Goal: Task Accomplishment & Management: Use online tool/utility

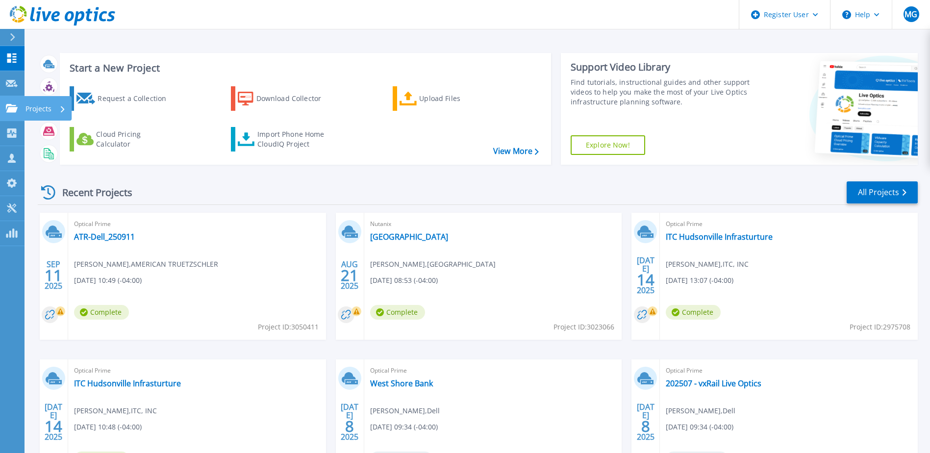
click at [51, 106] on p "Projects" at bounding box center [38, 108] width 26 height 25
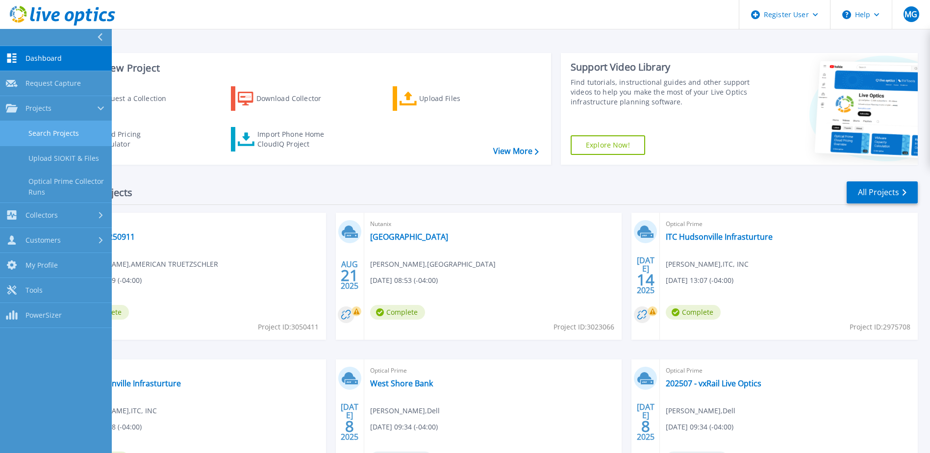
click at [75, 133] on link "Search Projects" at bounding box center [56, 133] width 112 height 25
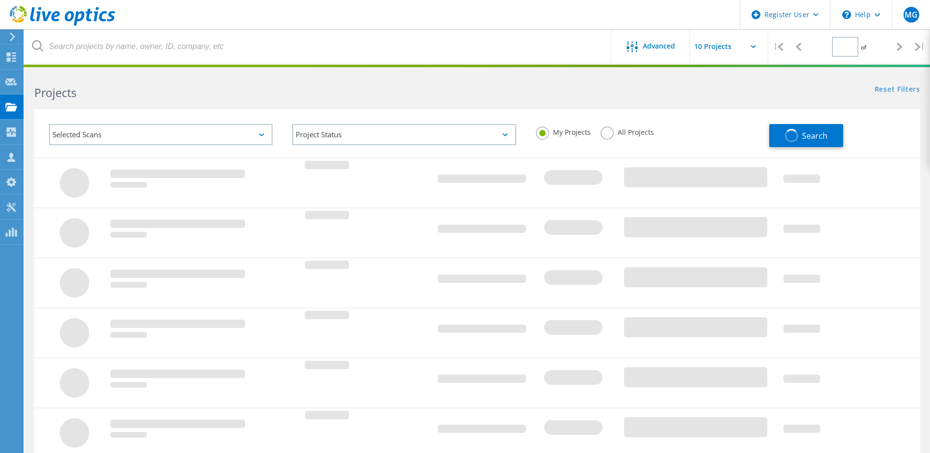
type input "1"
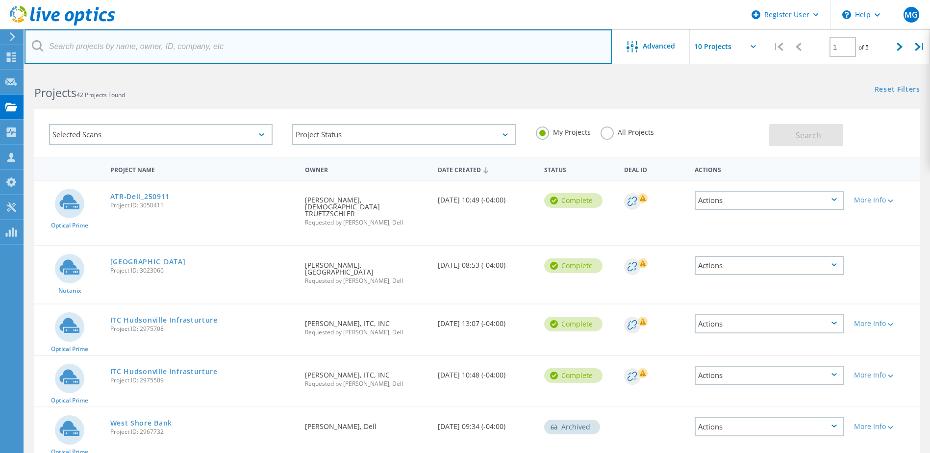
click at [127, 50] on input "text" at bounding box center [318, 46] width 587 height 34
paste input "[EMAIL_ADDRESS][DOMAIN_NAME]"
type input "[EMAIL_ADDRESS][DOMAIN_NAME]"
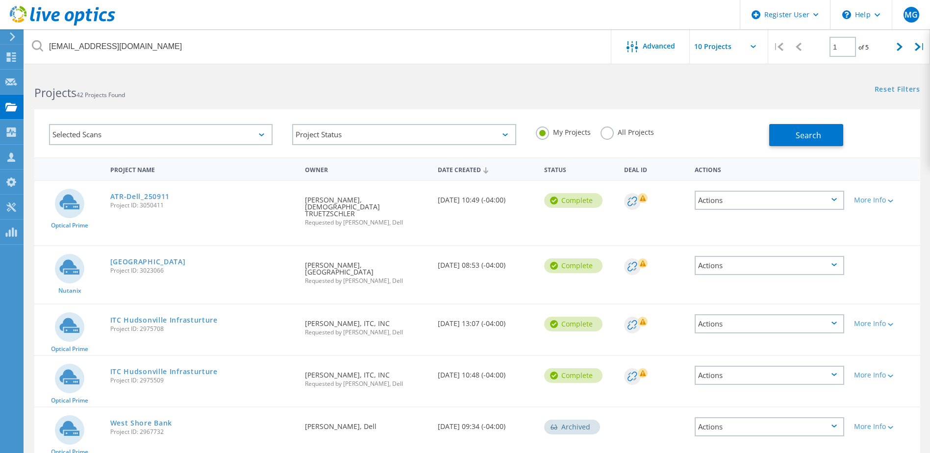
click at [608, 131] on label "All Projects" at bounding box center [627, 131] width 53 height 9
click at [0, 0] on input "All Projects" at bounding box center [0, 0] width 0 height 0
click at [809, 138] on span "Search" at bounding box center [808, 135] width 25 height 11
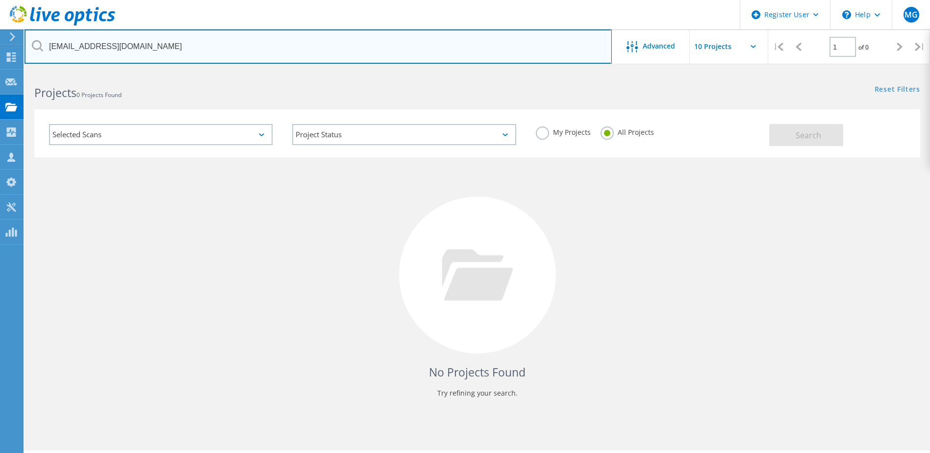
drag, startPoint x: 181, startPoint y: 47, endPoint x: 43, endPoint y: 49, distance: 138.3
click at [43, 49] on div "[EMAIL_ADDRESS][DOMAIN_NAME]" at bounding box center [318, 46] width 587 height 34
paste input "[EMAIL_ADDRESS][DOMAIN_NAME]"
type input "[EMAIL_ADDRESS][DOMAIN_NAME]"
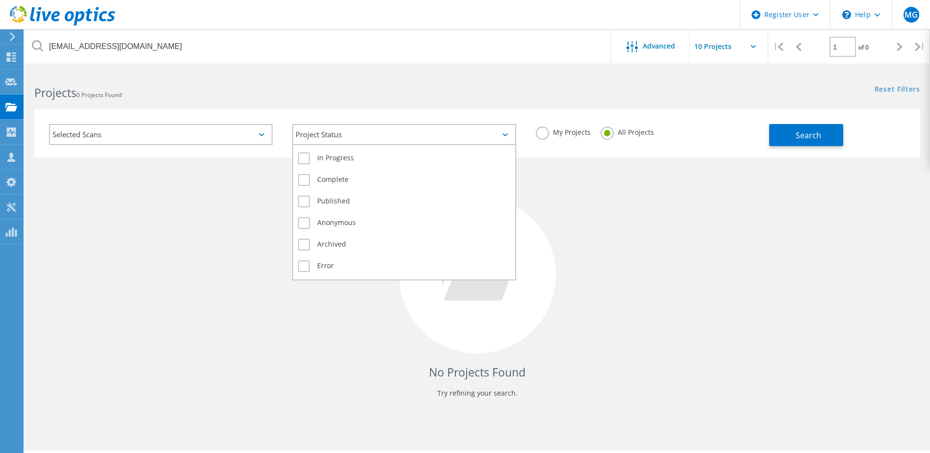
click at [504, 131] on div "Project Status" at bounding box center [404, 134] width 224 height 21
click at [509, 131] on div "Project Status" at bounding box center [404, 134] width 224 height 21
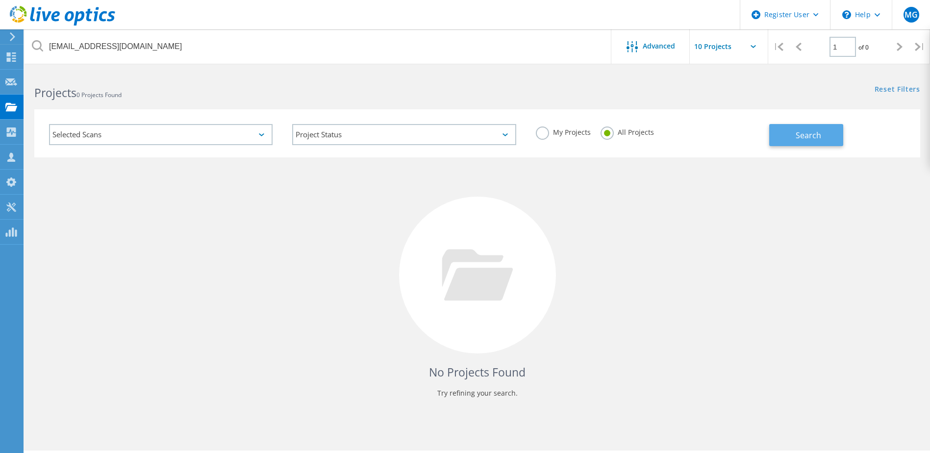
click at [803, 133] on span "Search" at bounding box center [808, 135] width 25 height 11
click at [263, 134] on icon at bounding box center [261, 134] width 5 height 3
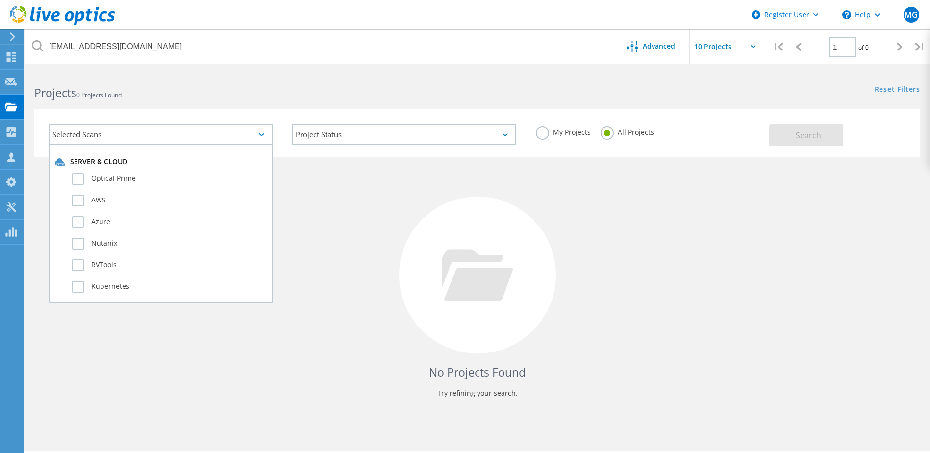
click at [648, 245] on div "No Projects Found Try refining your search." at bounding box center [477, 283] width 886 height 253
